Goal: Information Seeking & Learning: Understand process/instructions

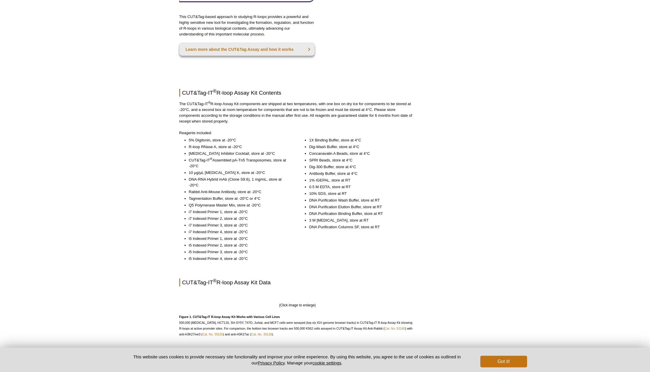
scroll to position [420, 0]
click at [298, 300] on img at bounding box center [298, 300] width 0 height 0
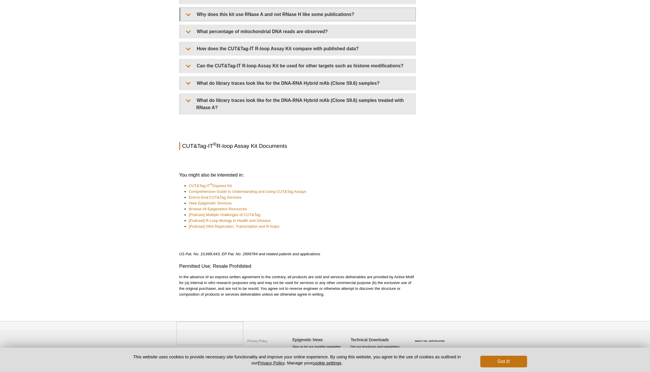
scroll to position [1132, 0]
click at [506, 361] on button "Got it!" at bounding box center [503, 362] width 46 height 12
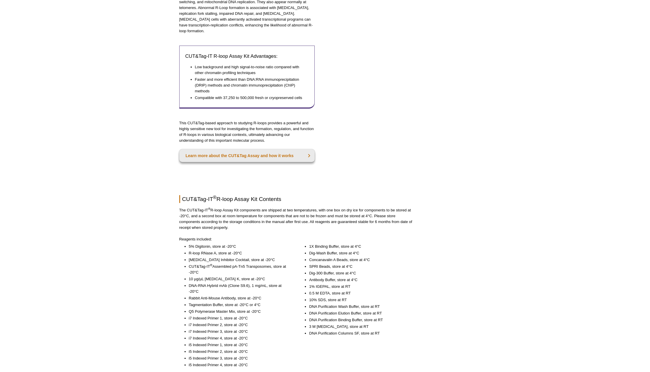
scroll to position [0, 0]
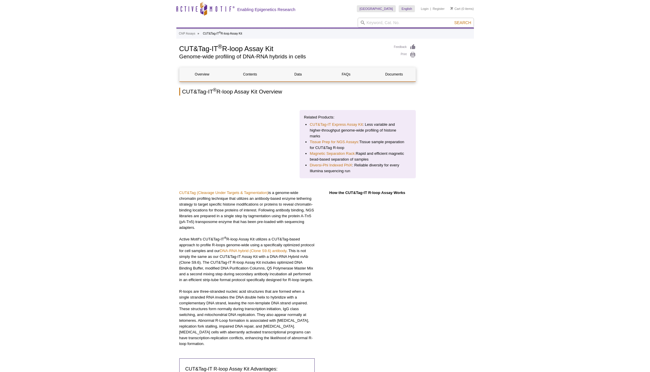
click at [237, 104] on img at bounding box center [237, 104] width 0 height 0
drag, startPoint x: 277, startPoint y: 52, endPoint x: 171, endPoint y: 49, distance: 105.8
copy h1 "CUT&Tag-IT ® R-loop Assay Kit"
click at [380, 25] on input "search" at bounding box center [416, 23] width 116 height 10
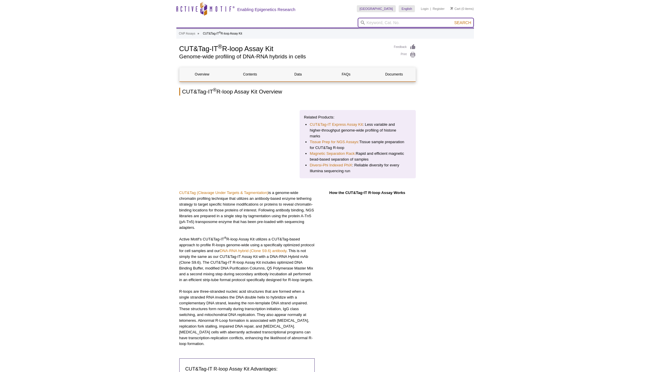
paste input "CUT&Tag-IT® R-loop Assay Kit"
type input "CUT&Tag-IT® R-loop Assay Kit"
click at [452, 20] on button "Search" at bounding box center [462, 22] width 20 height 5
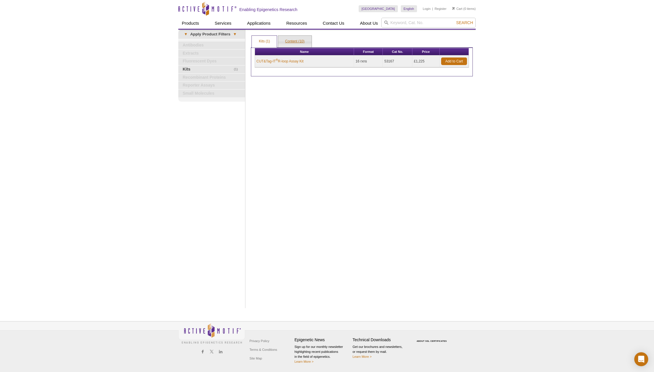
click at [294, 40] on link "Content (10)" at bounding box center [294, 42] width 33 height 12
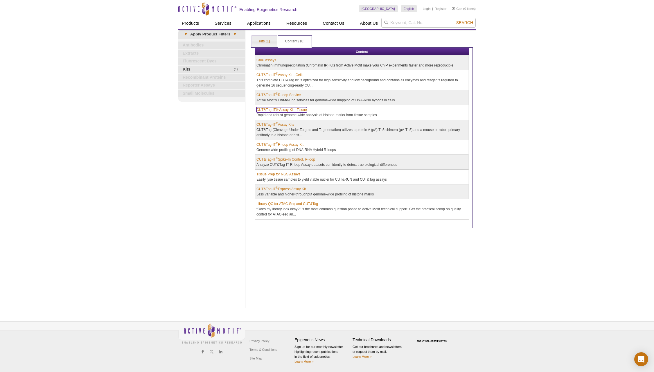
click at [289, 110] on link "CUT&Tag-IT® Assay Kit - Tissue" at bounding box center [282, 109] width 51 height 5
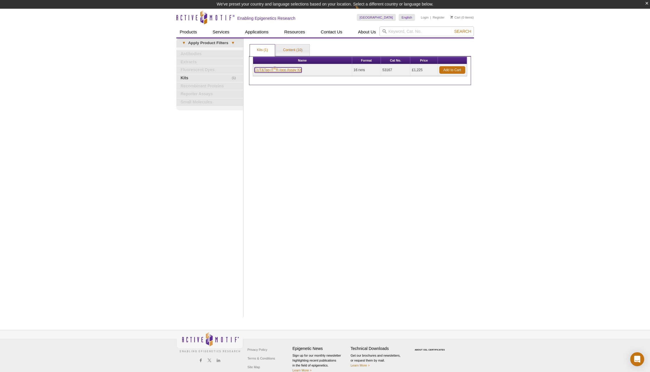
click at [287, 68] on link "CUT&Tag-IT ® R-loop Assay Kit" at bounding box center [278, 69] width 47 height 5
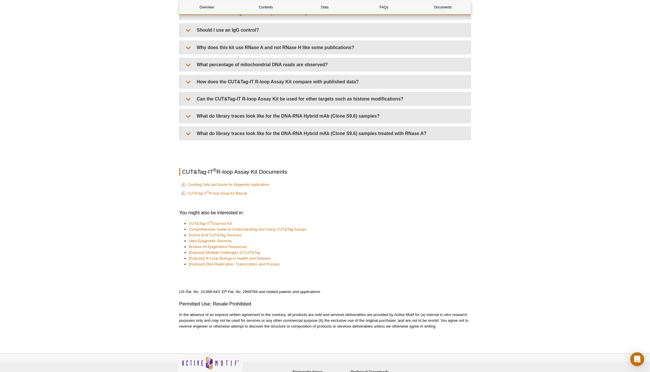
scroll to position [1312, 0]
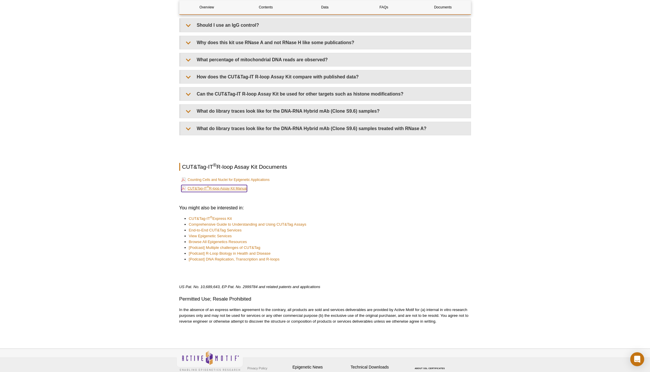
click at [230, 185] on link "CUT&Tag-IT ® R-loop Assay Kit Manual" at bounding box center [214, 188] width 66 height 7
